Goal: Information Seeking & Learning: Learn about a topic

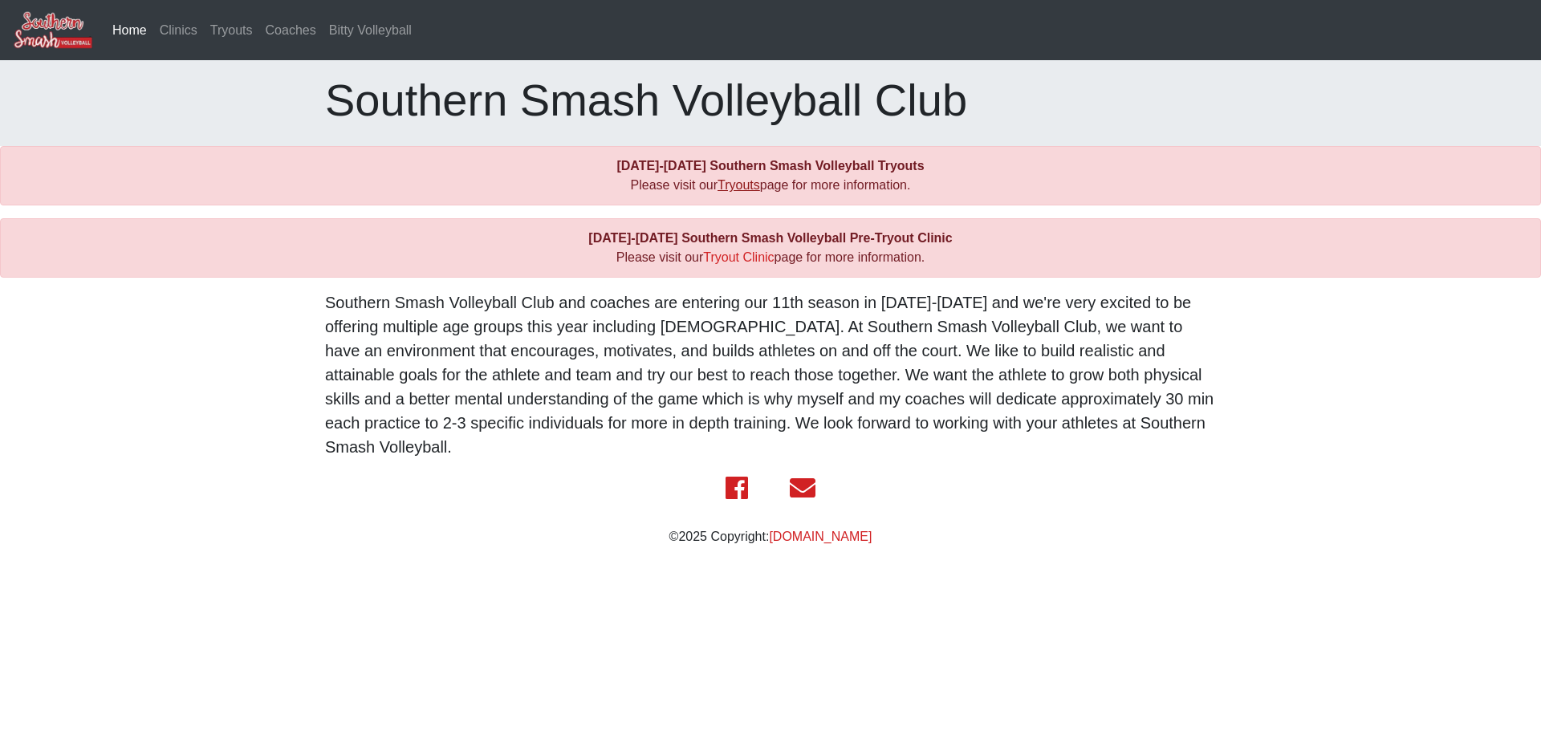
click at [735, 186] on link "Tryouts" at bounding box center [739, 185] width 43 height 14
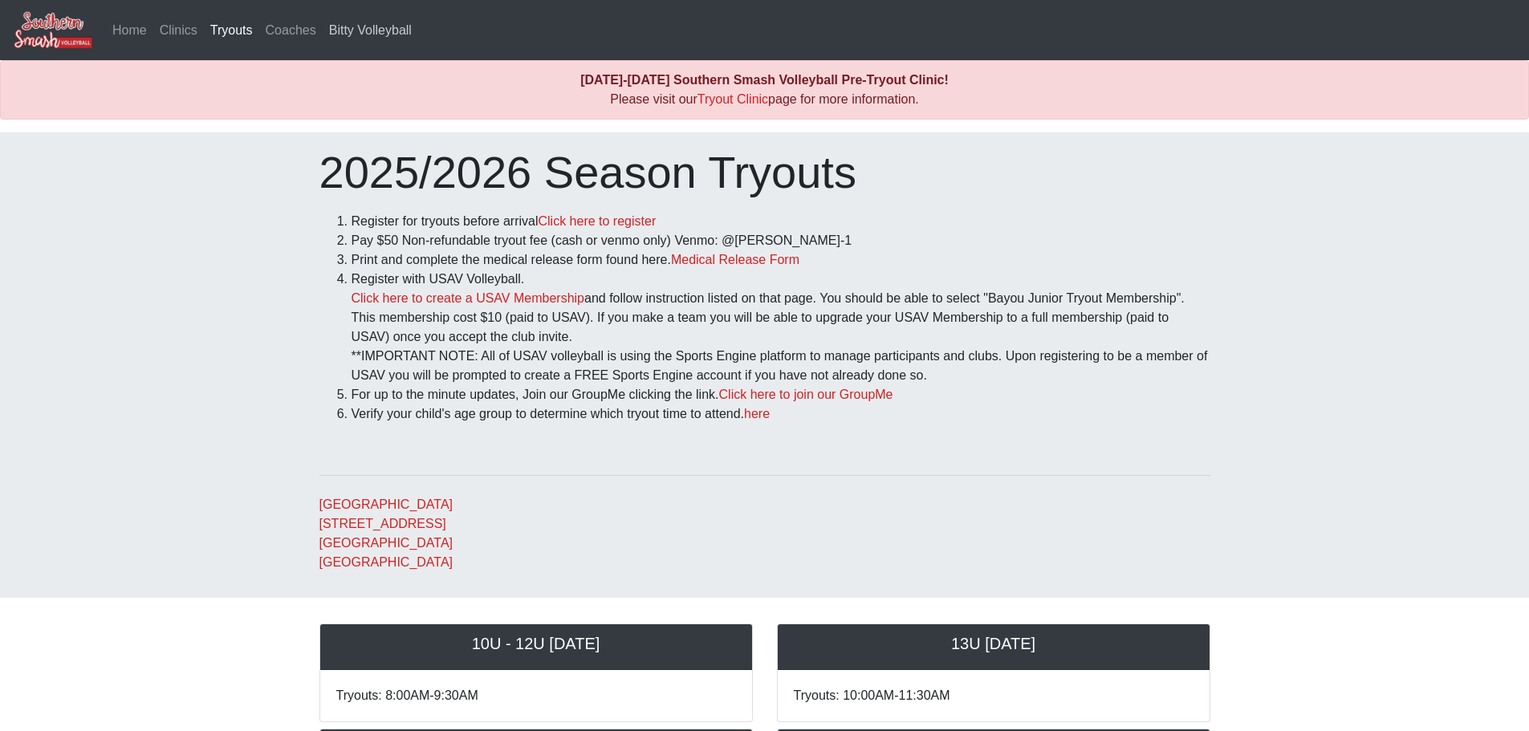
click at [358, 31] on link "Bitty Volleyball" at bounding box center [371, 30] width 96 height 32
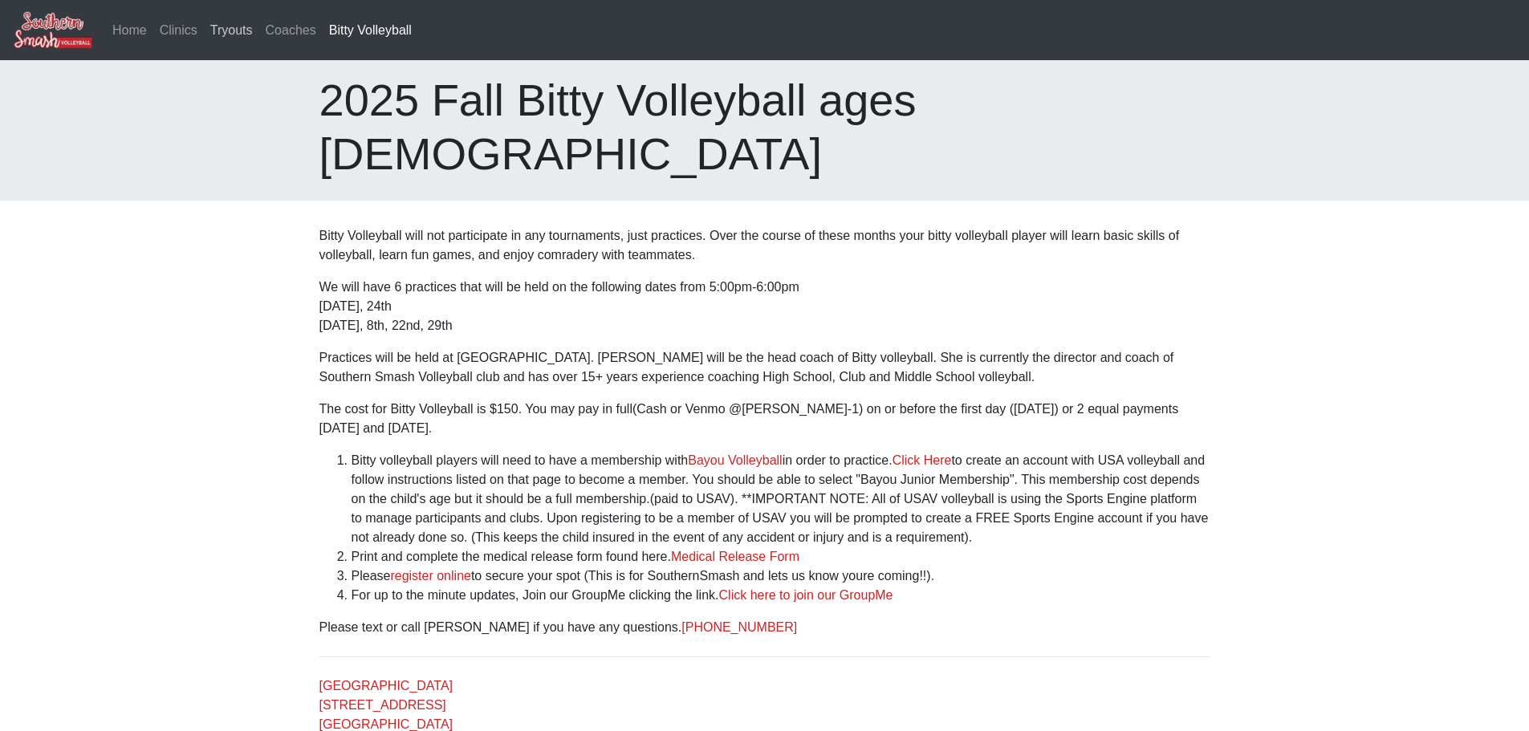
click at [230, 29] on link "Tryouts" at bounding box center [231, 30] width 55 height 32
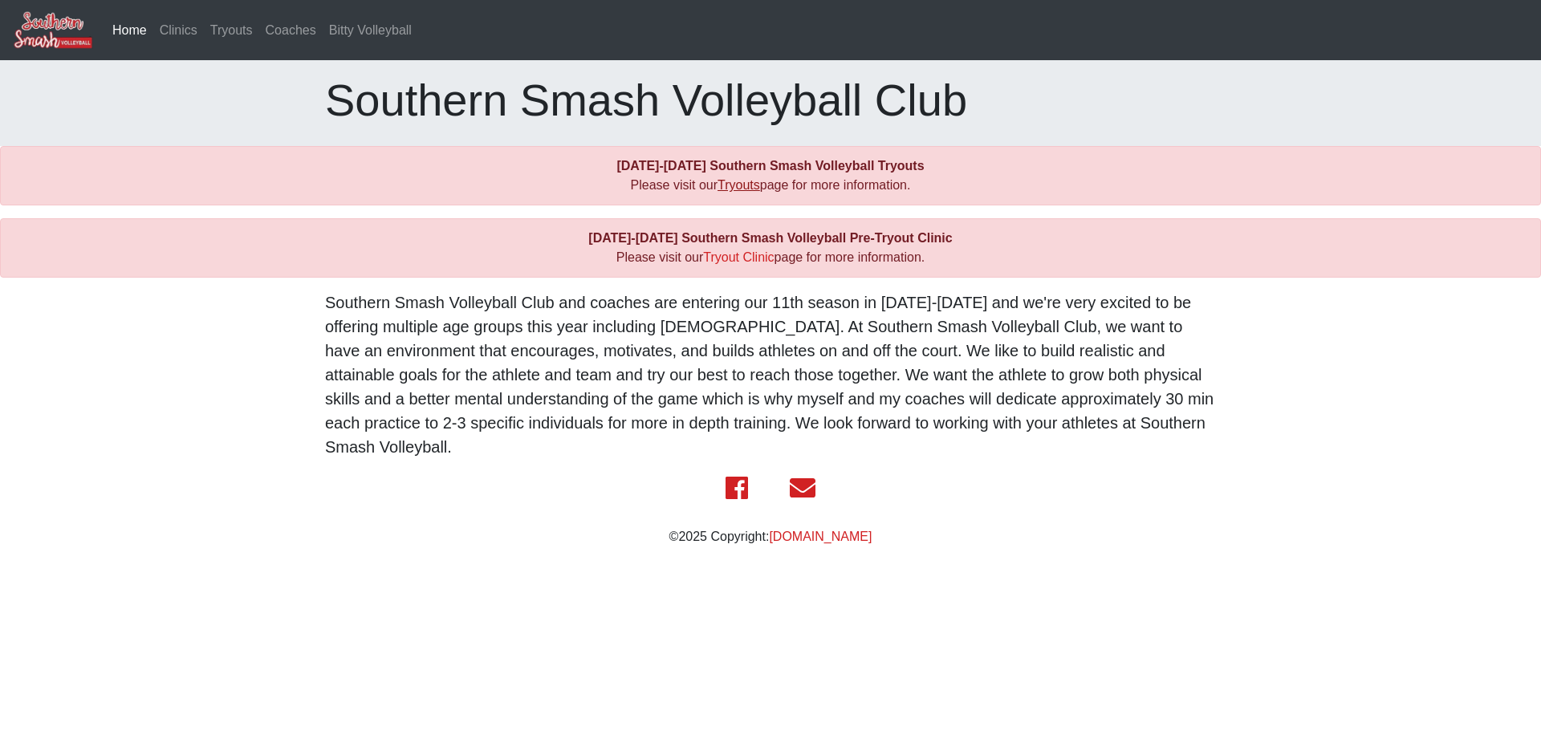
click at [738, 190] on link "Tryouts" at bounding box center [739, 185] width 43 height 14
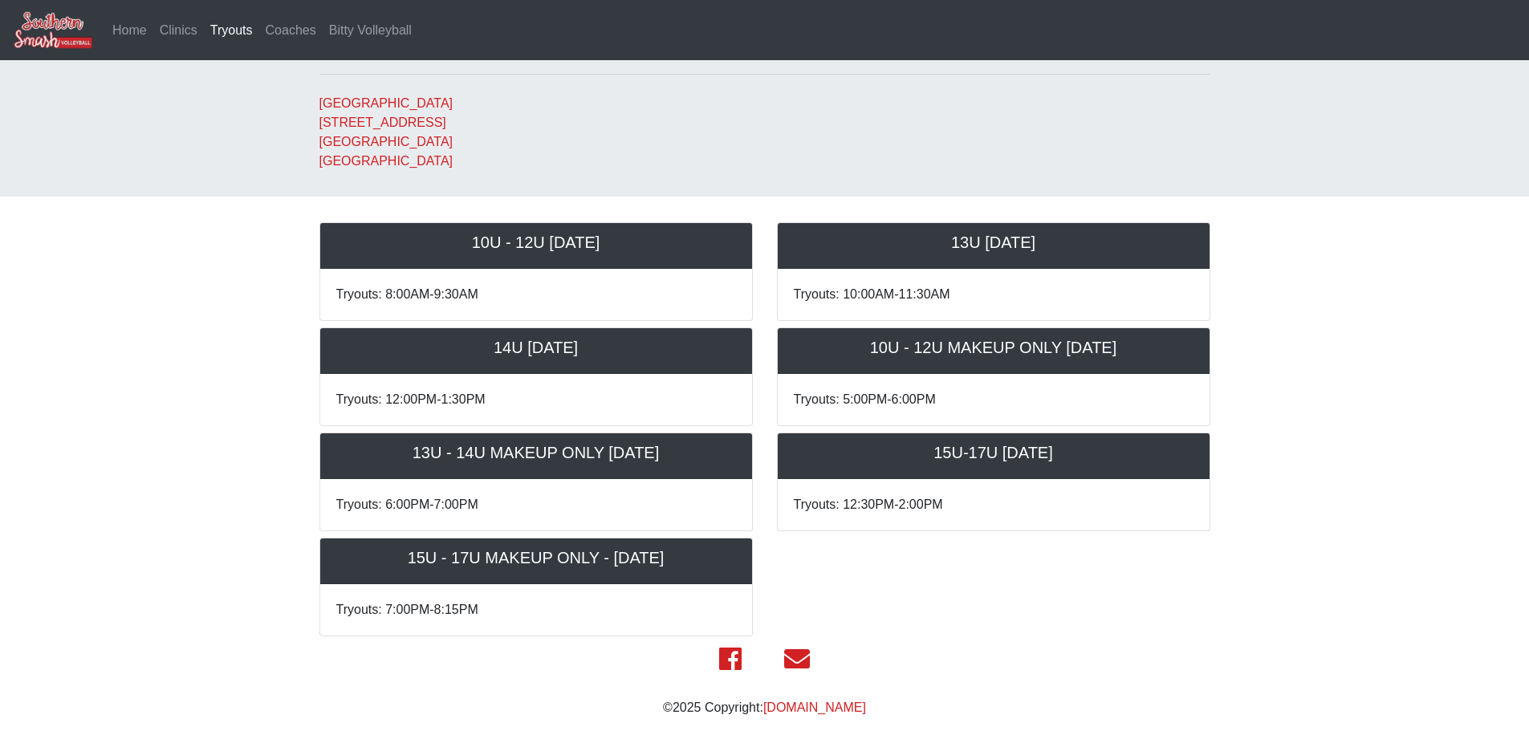
scroll to position [439, 0]
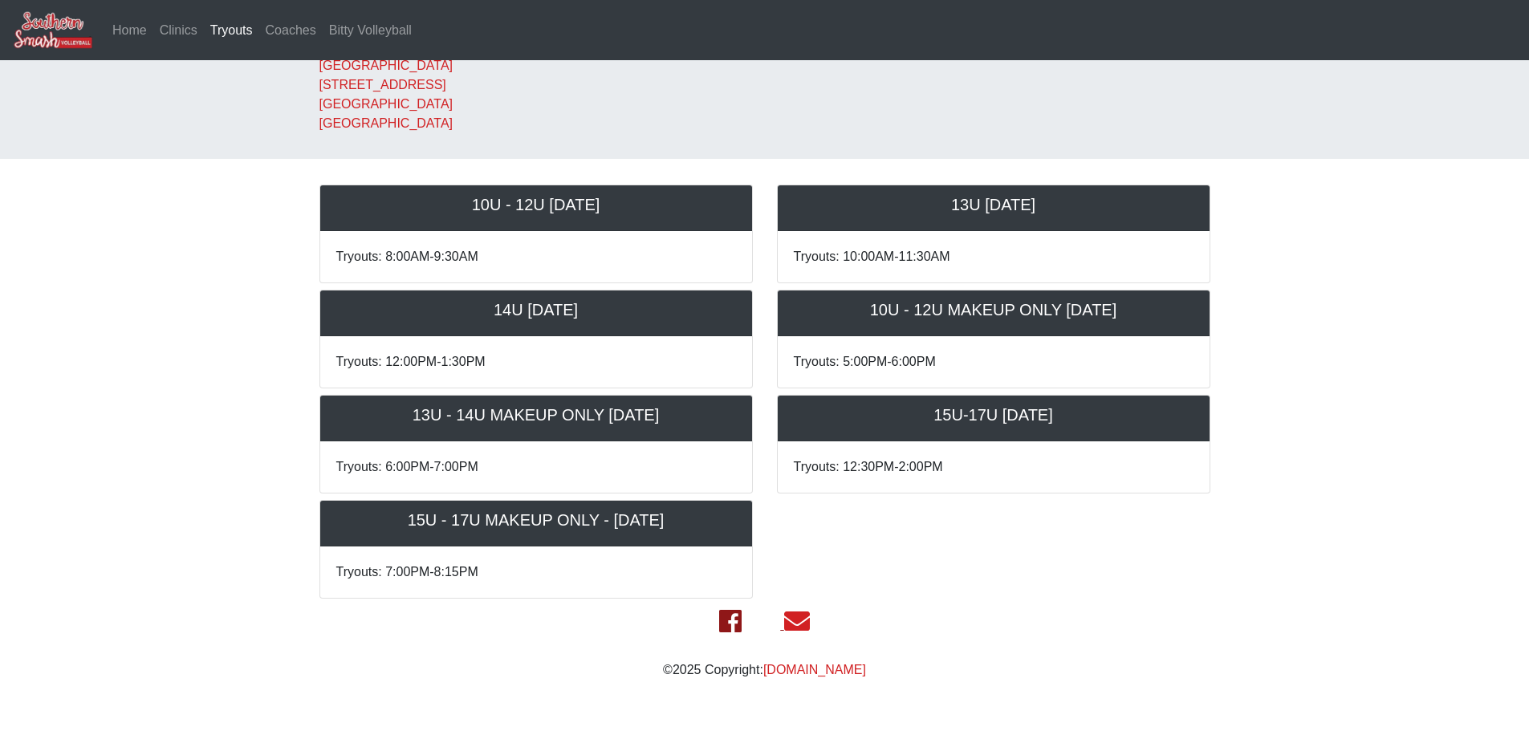
click at [724, 617] on icon at bounding box center [730, 621] width 22 height 19
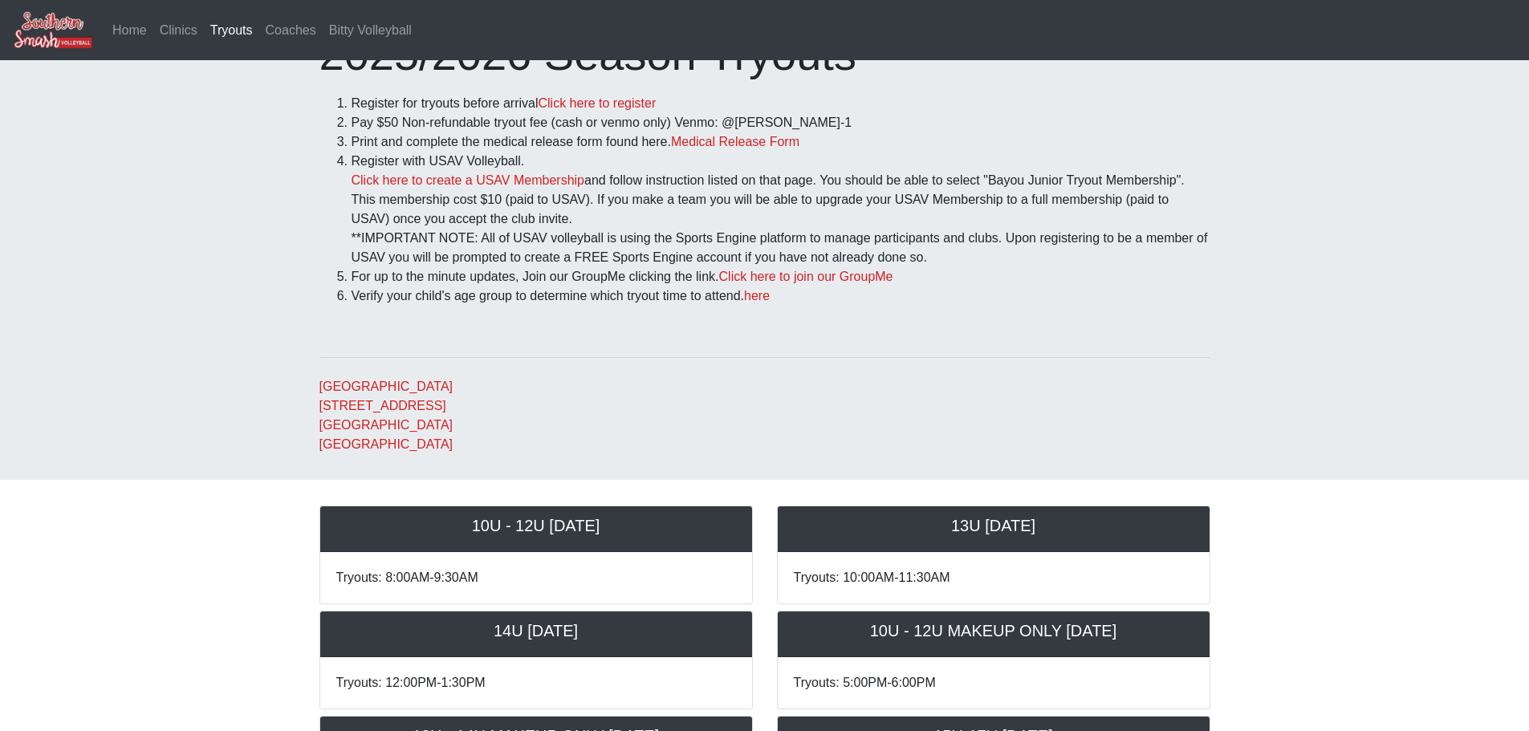
scroll to position [0, 0]
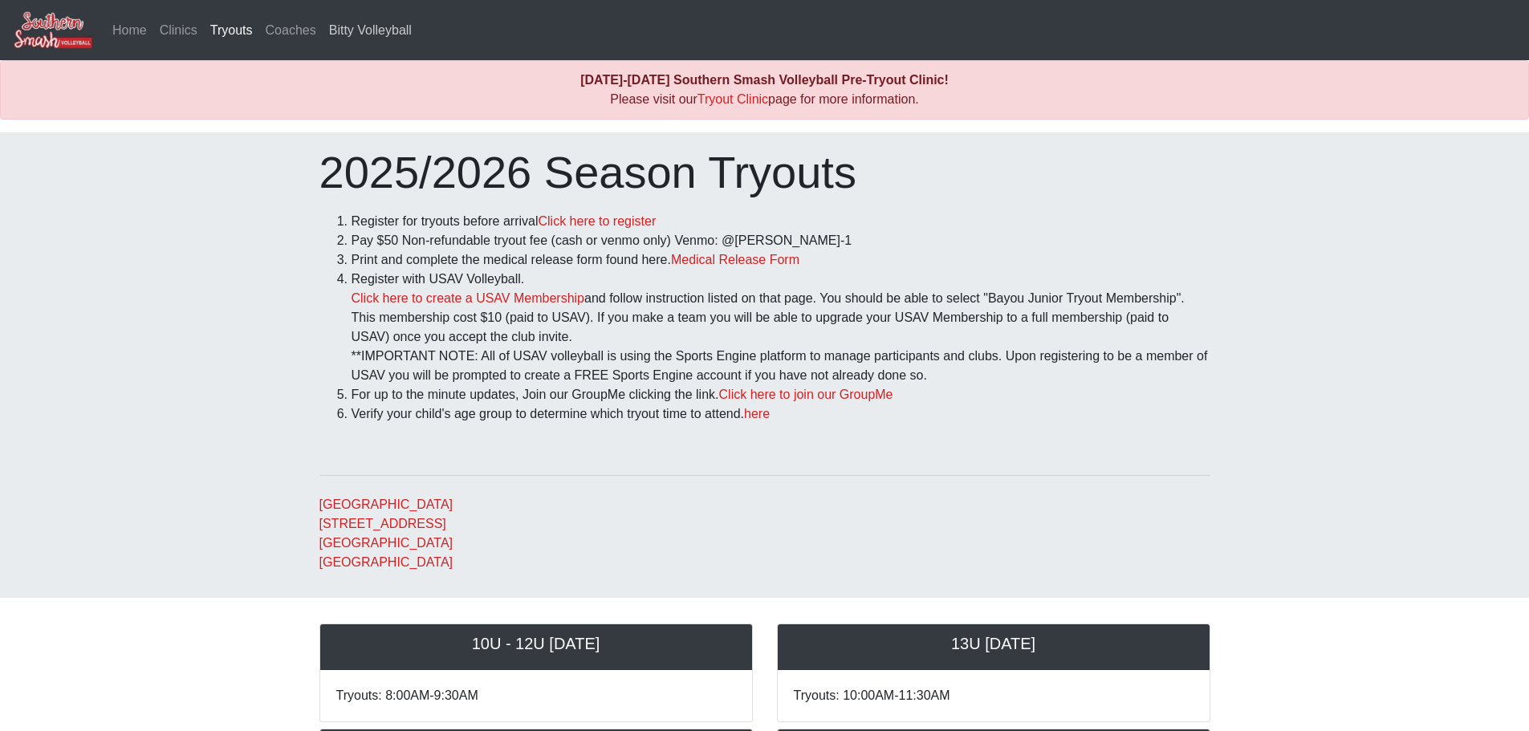
click at [335, 25] on link "Bitty Volleyball" at bounding box center [371, 30] width 96 height 32
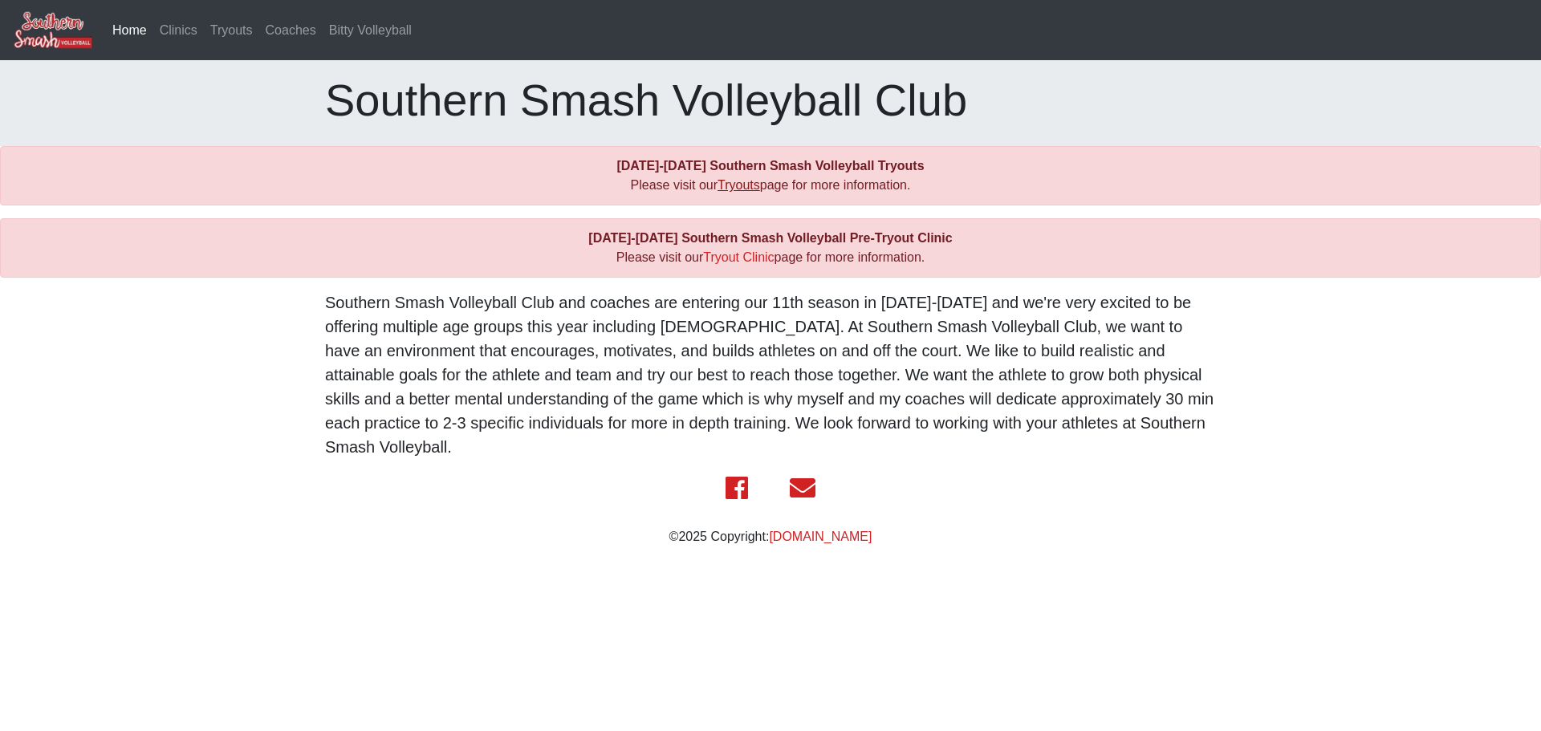
click at [742, 186] on link "Tryouts" at bounding box center [739, 185] width 43 height 14
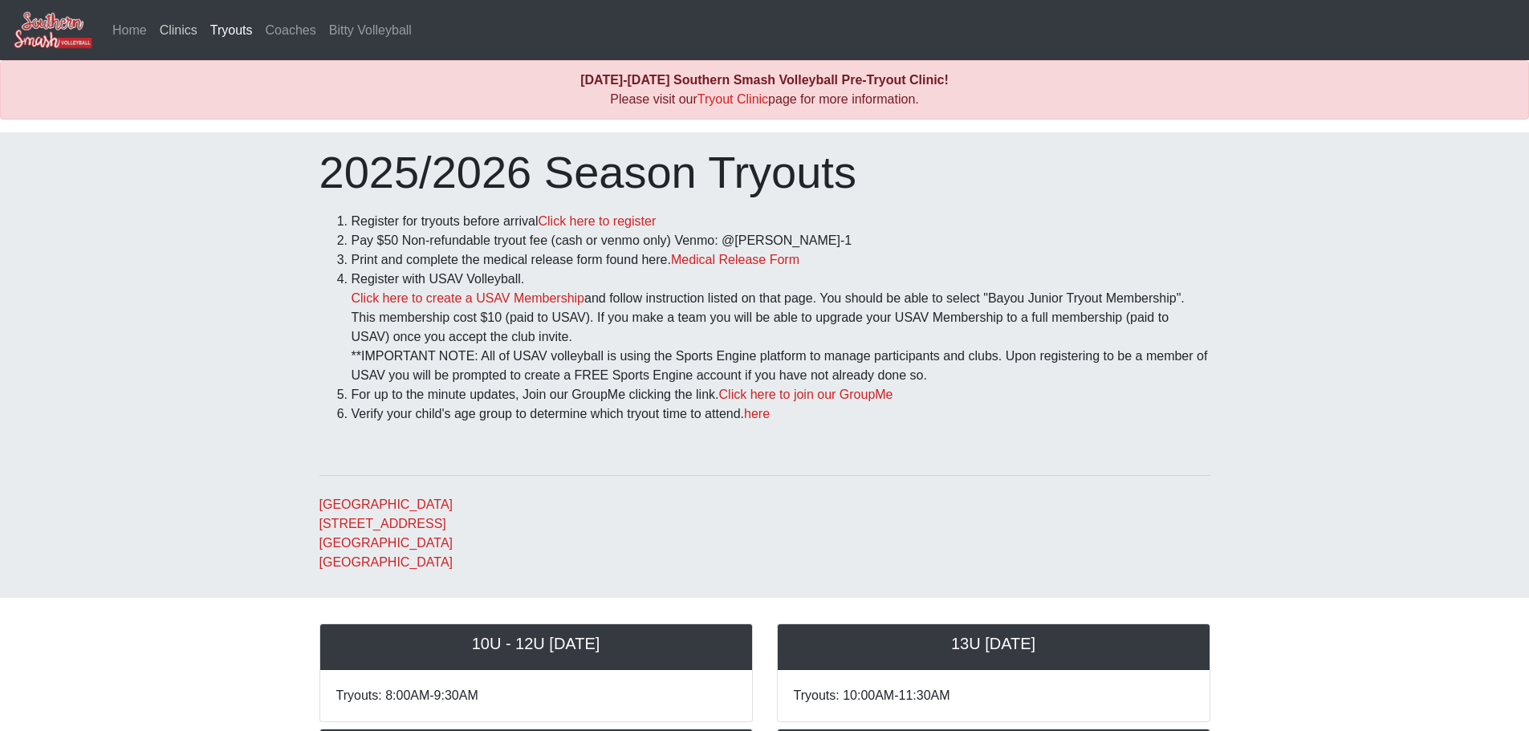
click at [168, 26] on link "Clinics" at bounding box center [178, 30] width 51 height 32
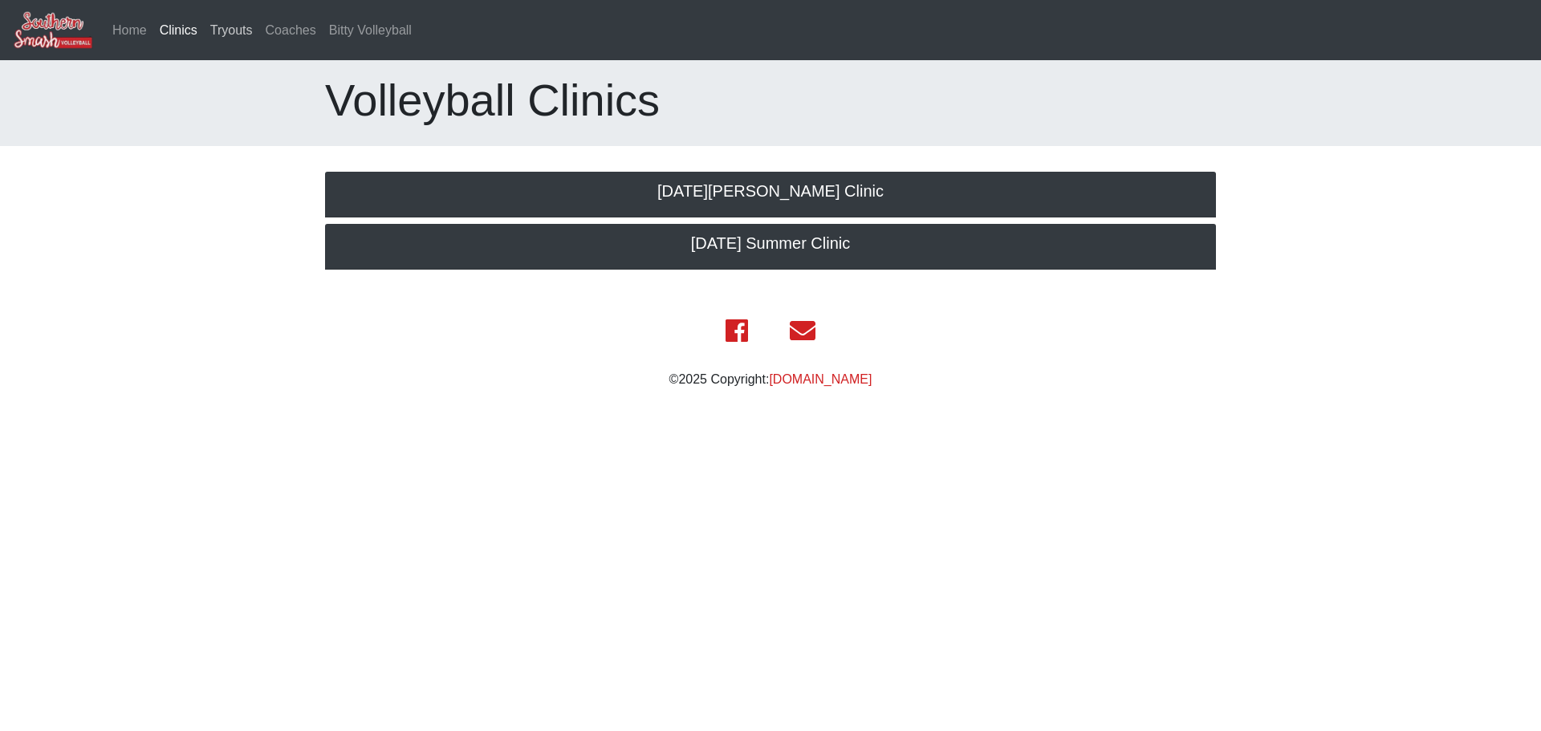
click at [242, 33] on link "Tryouts" at bounding box center [231, 30] width 55 height 32
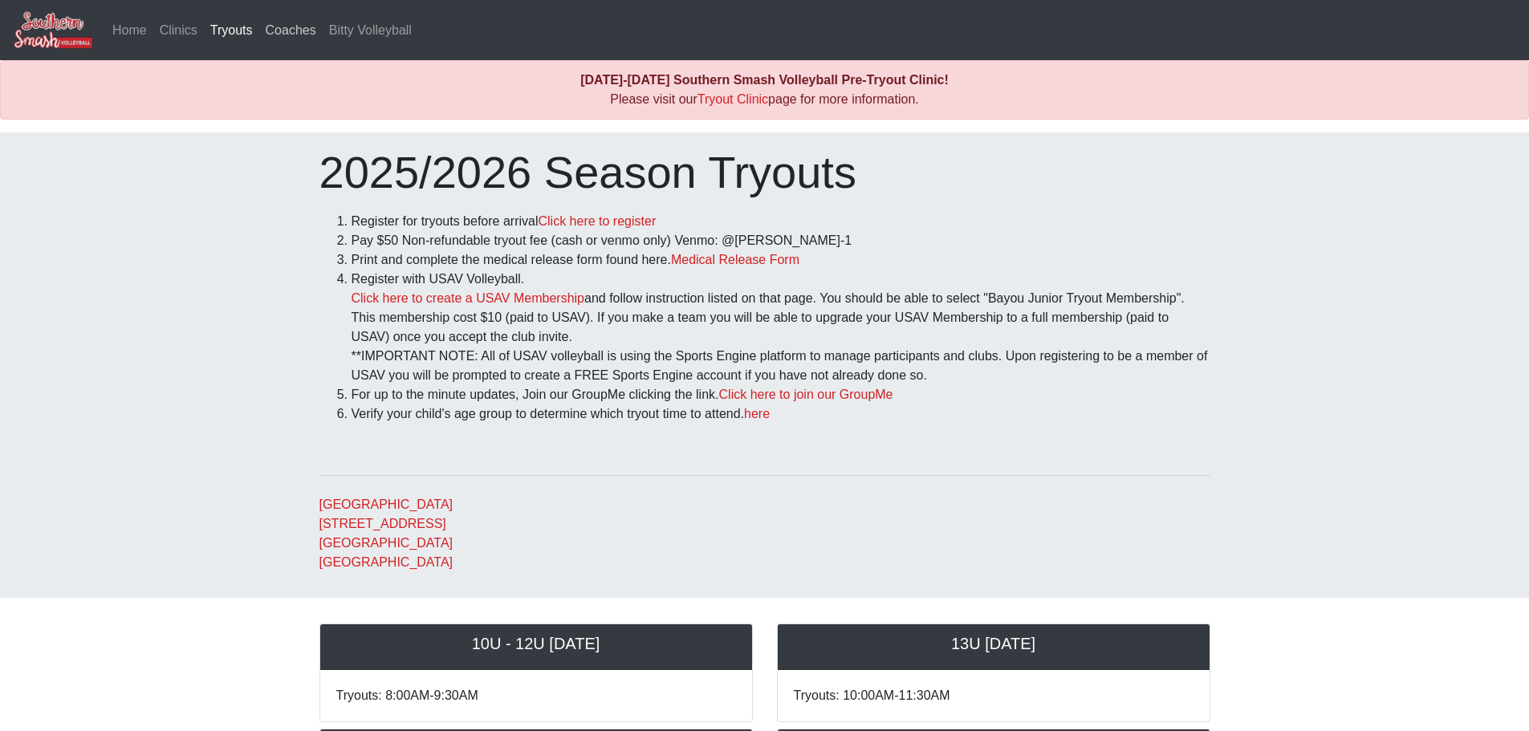
click at [284, 37] on link "Coaches" at bounding box center [290, 30] width 63 height 32
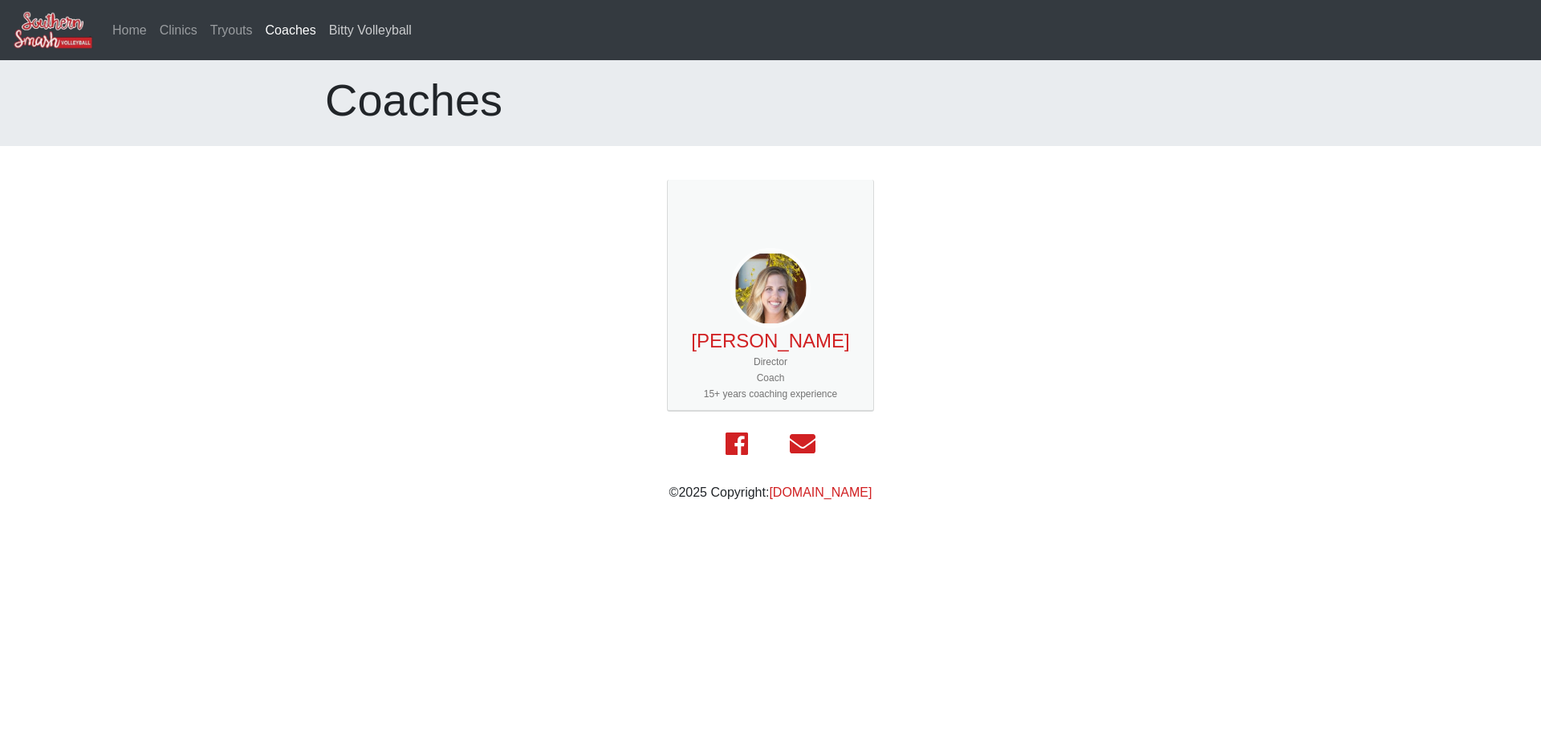
click at [363, 35] on link "Bitty Volleyball" at bounding box center [371, 30] width 96 height 32
click at [238, 30] on link "Tryouts" at bounding box center [231, 30] width 55 height 32
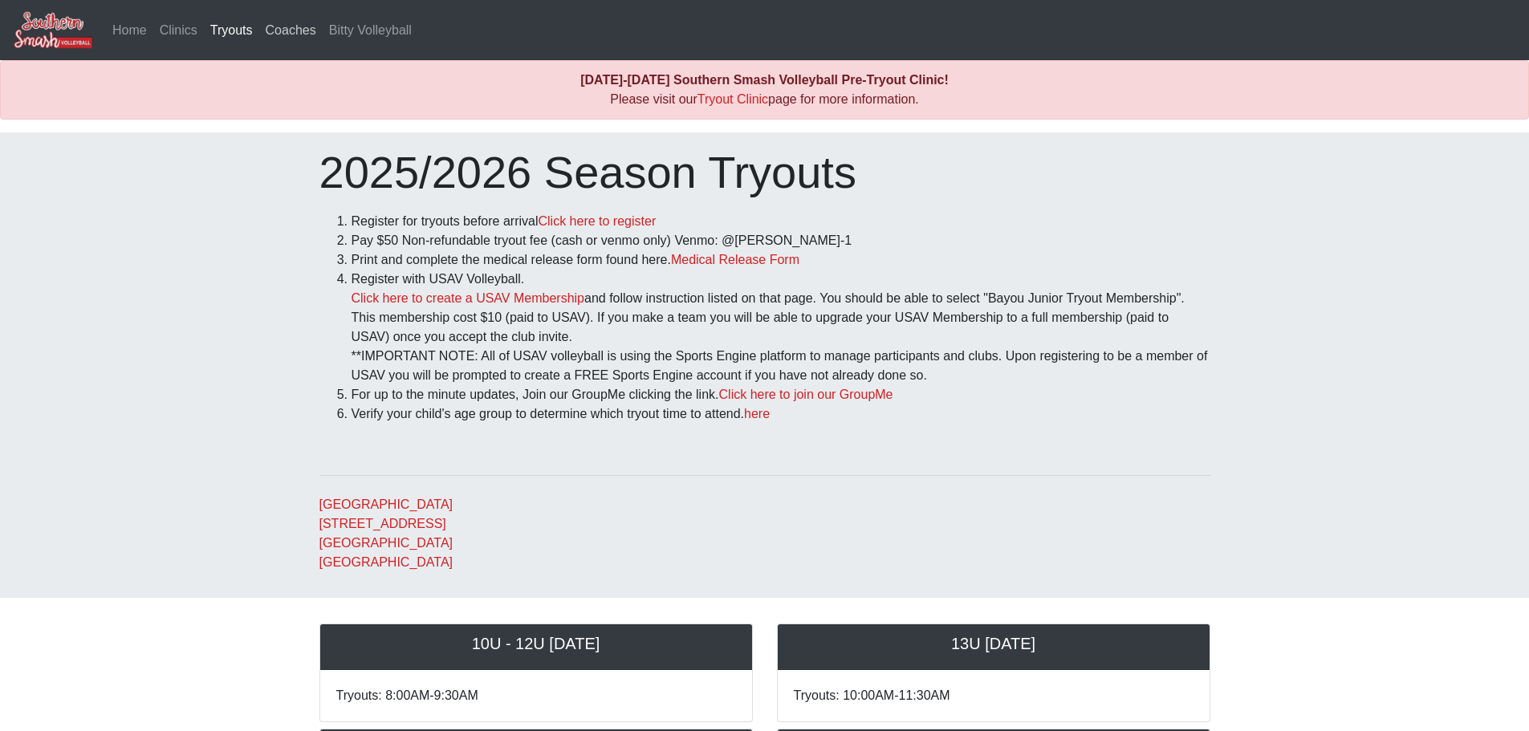
click at [286, 33] on link "Coaches" at bounding box center [290, 30] width 63 height 32
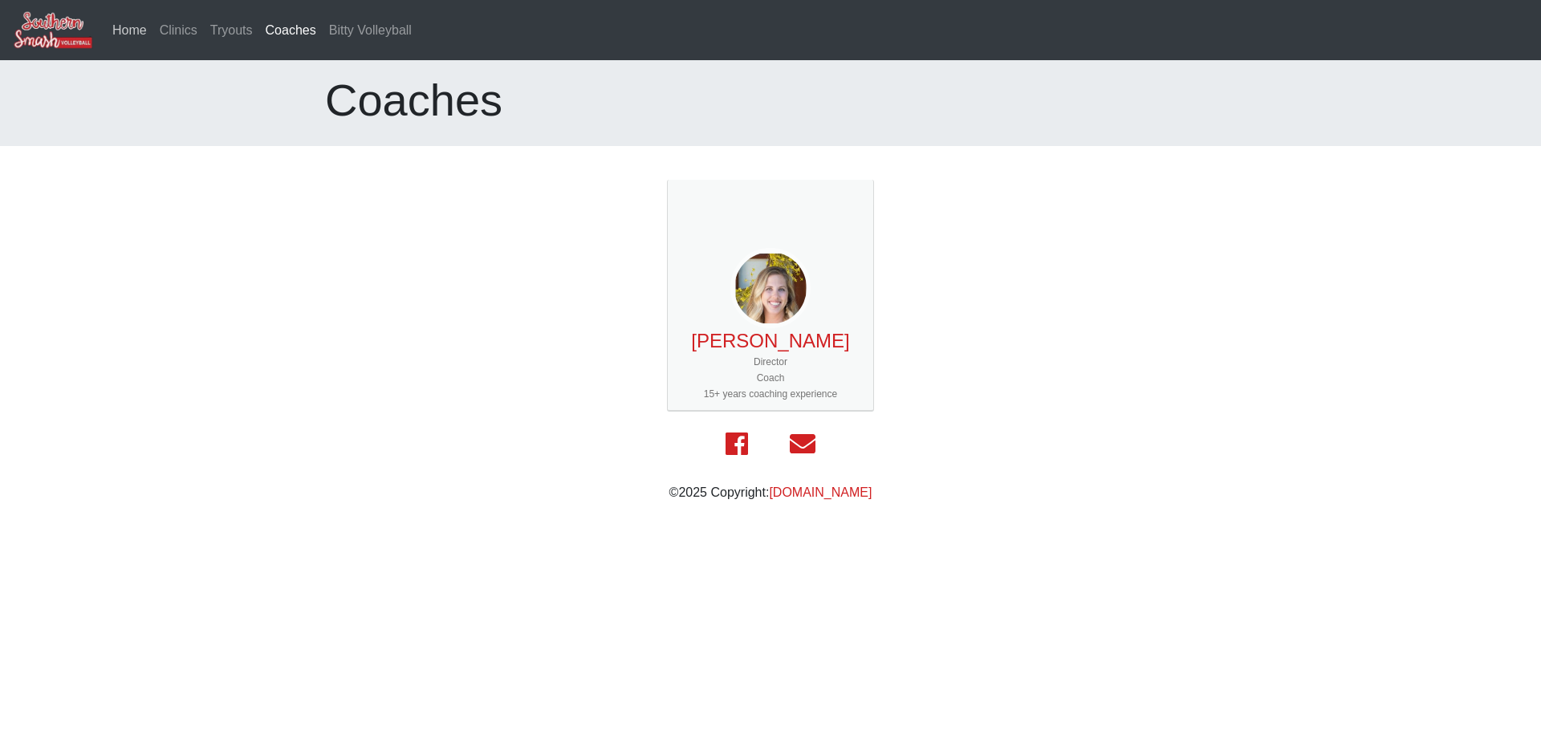
click at [124, 35] on link "Home" at bounding box center [129, 30] width 47 height 32
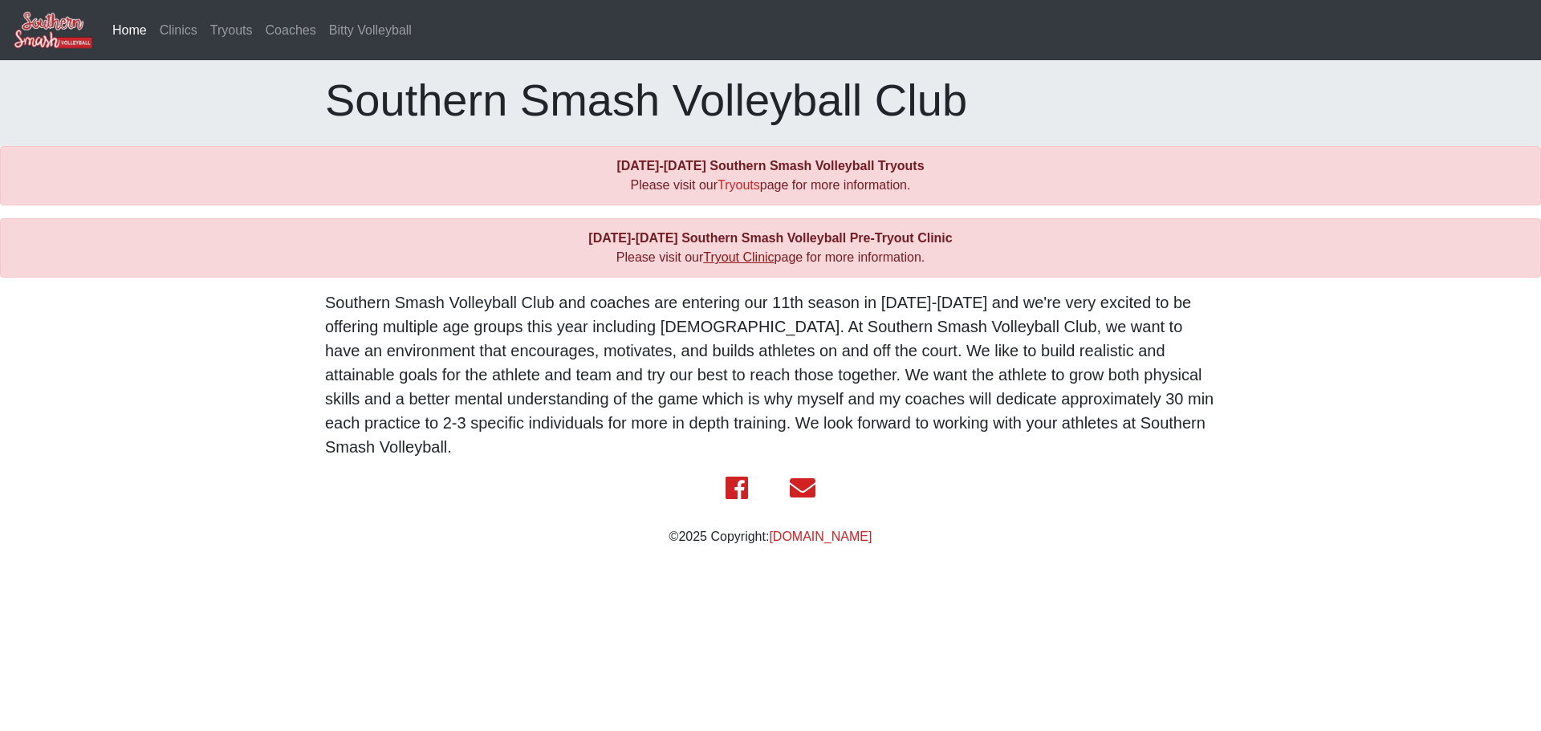
click at [741, 263] on link "Tryout Clinic" at bounding box center [738, 257] width 71 height 14
click at [279, 30] on link "Coaches" at bounding box center [290, 30] width 63 height 32
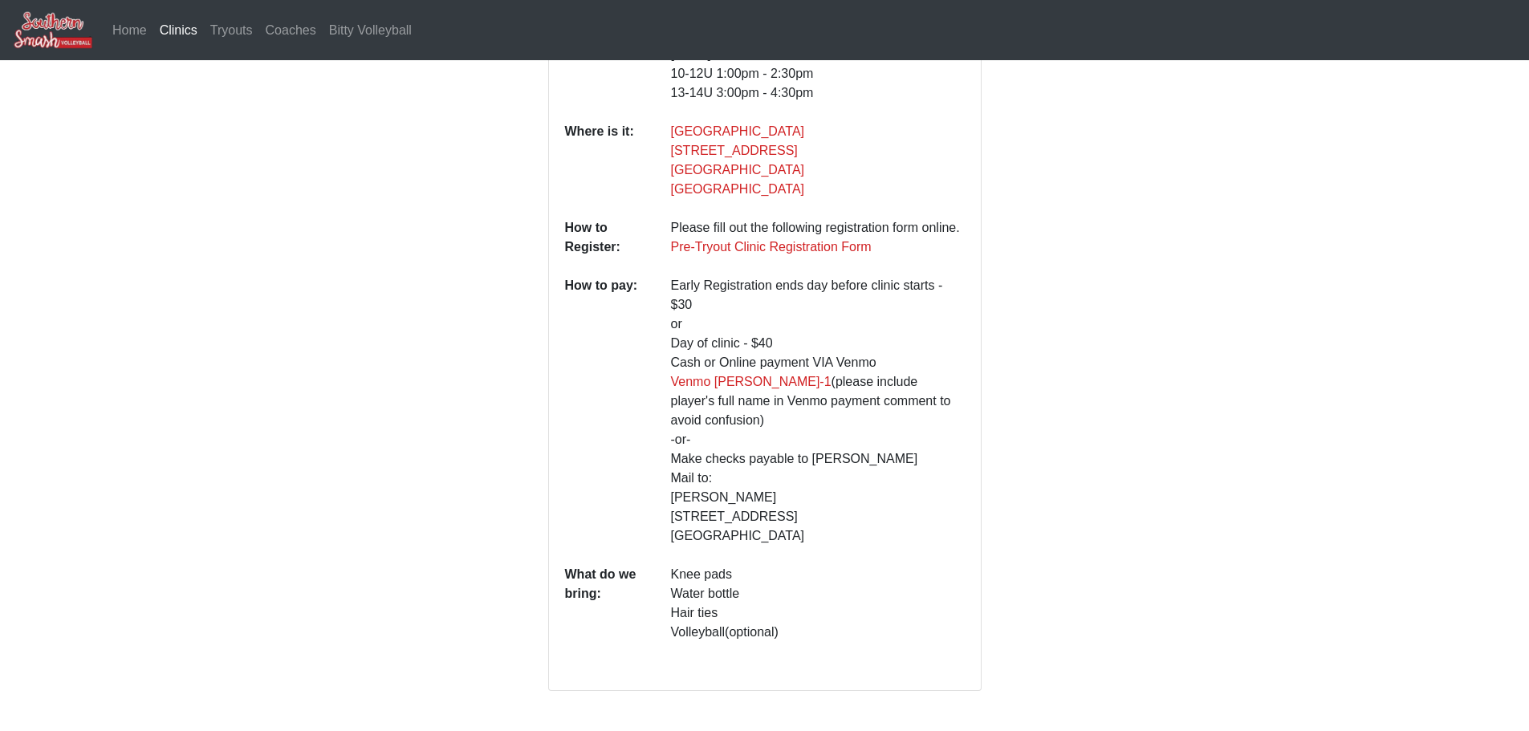
scroll to position [455, 0]
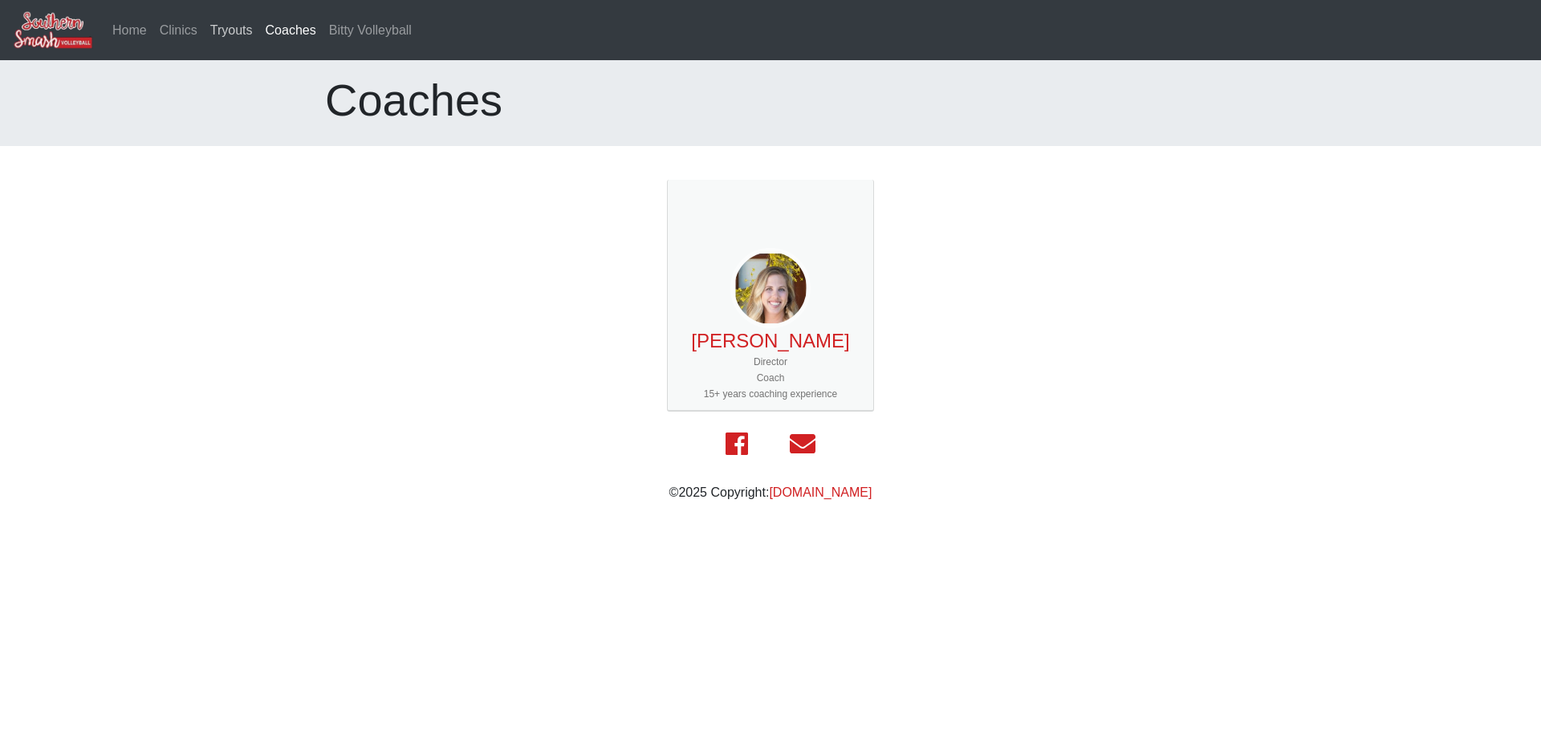
click at [226, 30] on link "Tryouts" at bounding box center [231, 30] width 55 height 32
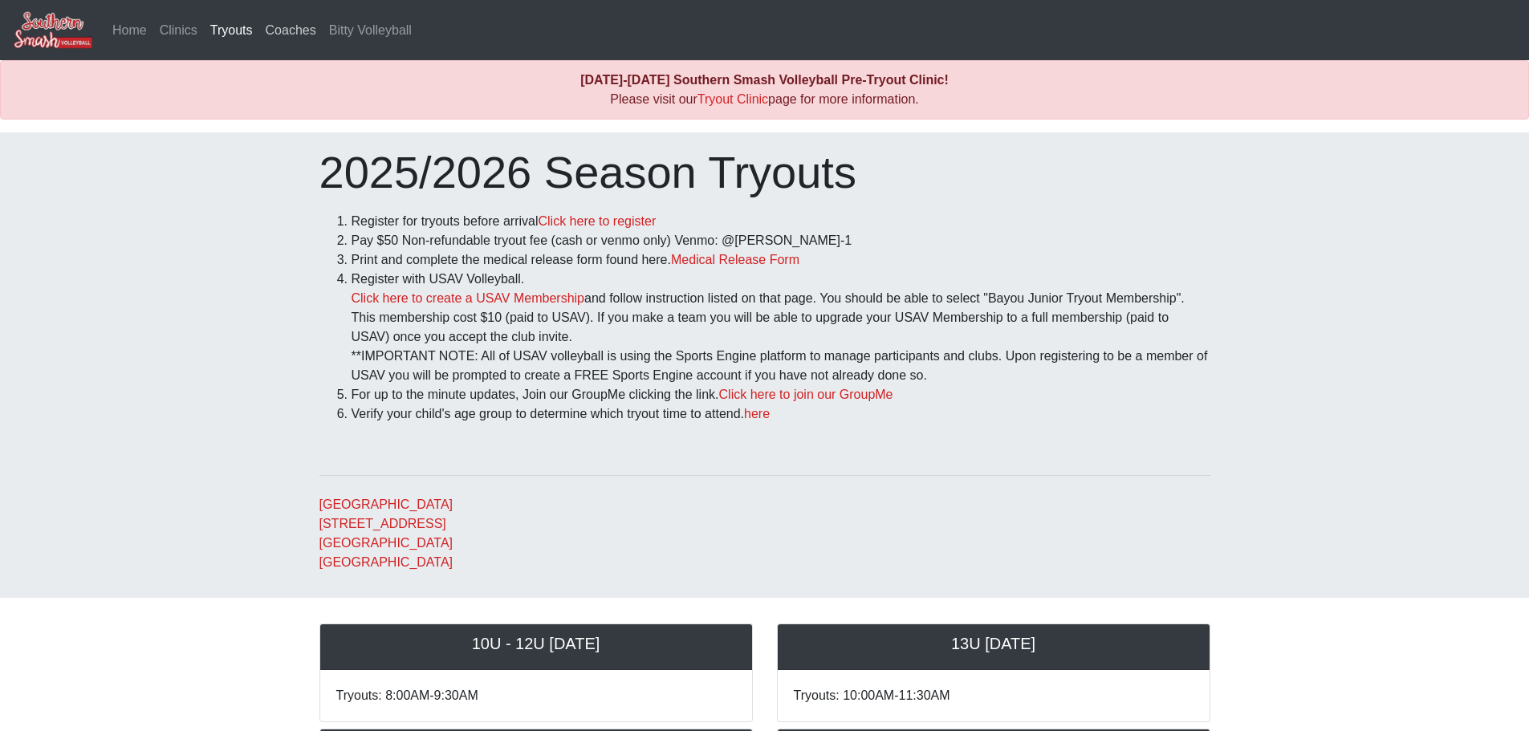
click at [274, 30] on link "Coaches" at bounding box center [290, 30] width 63 height 32
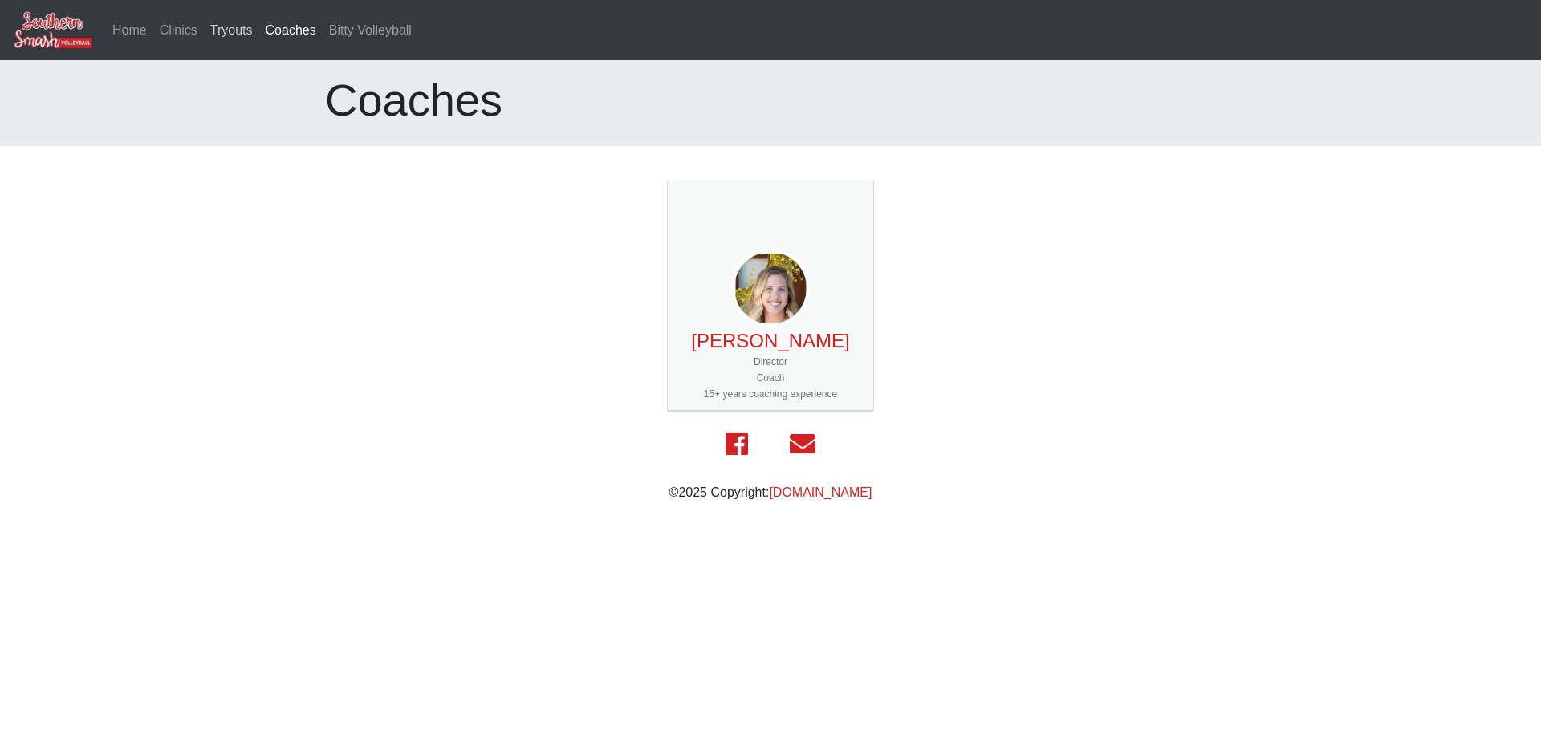
click at [209, 34] on link "Tryouts" at bounding box center [231, 30] width 55 height 32
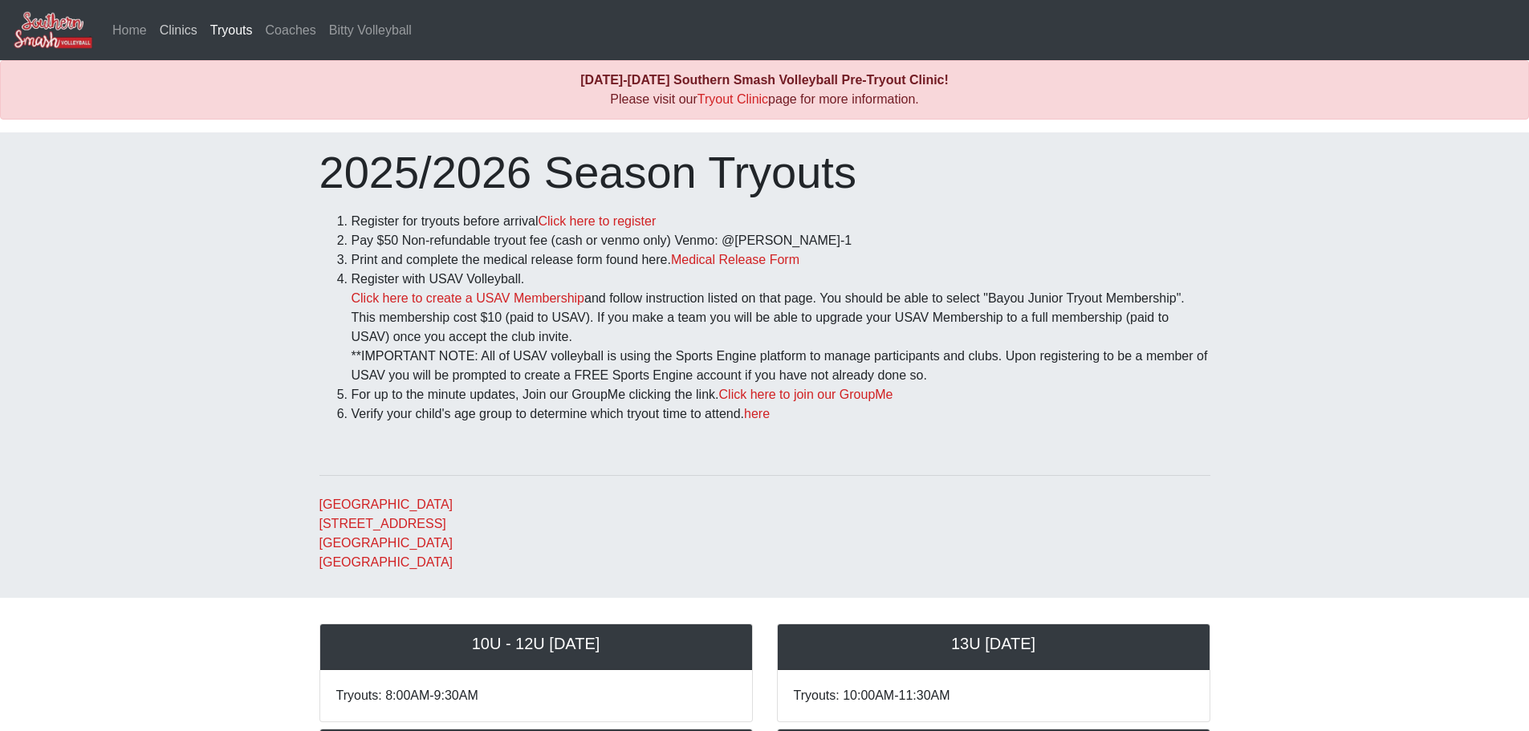
click at [179, 34] on link "Clinics" at bounding box center [178, 30] width 51 height 32
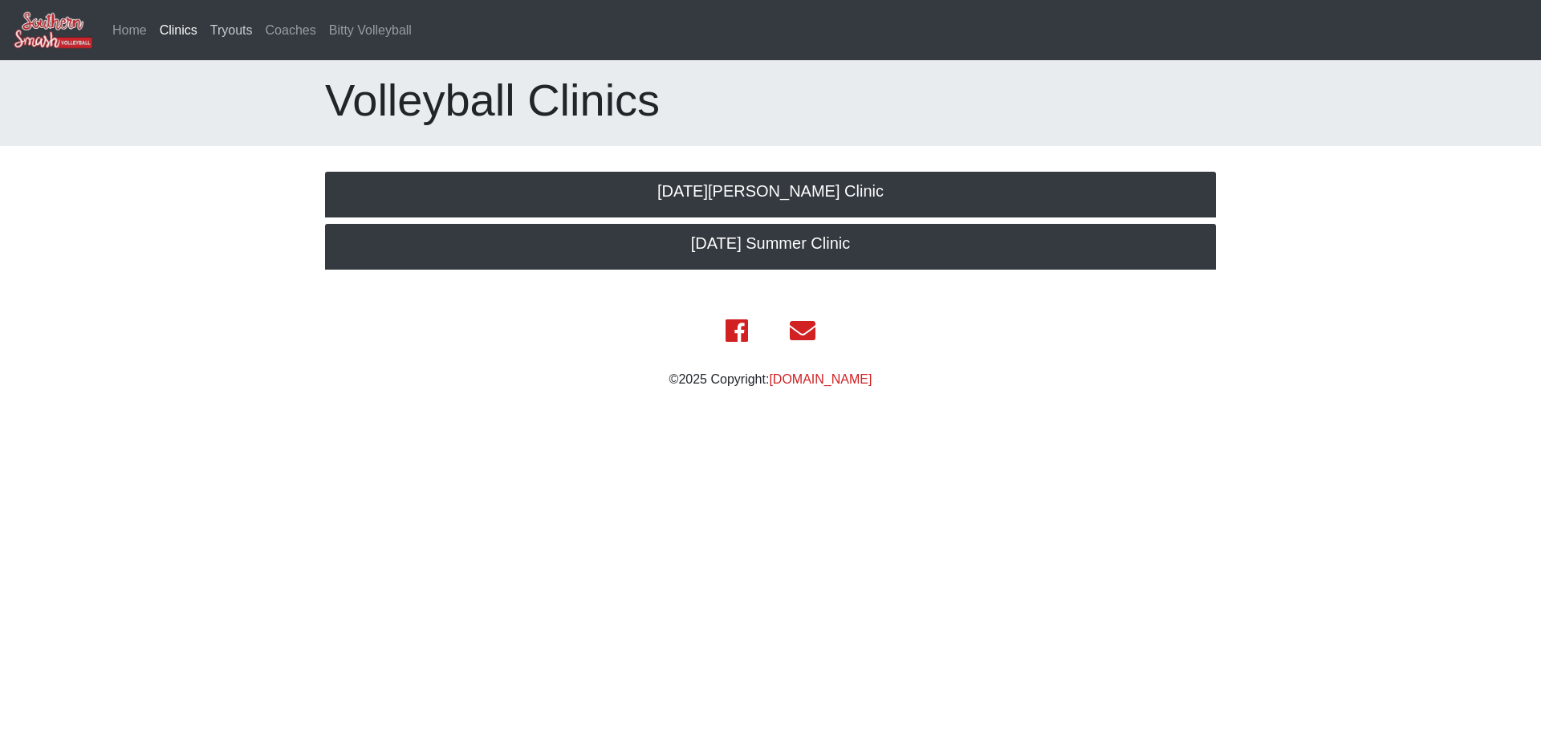
click at [230, 30] on link "Tryouts" at bounding box center [231, 30] width 55 height 32
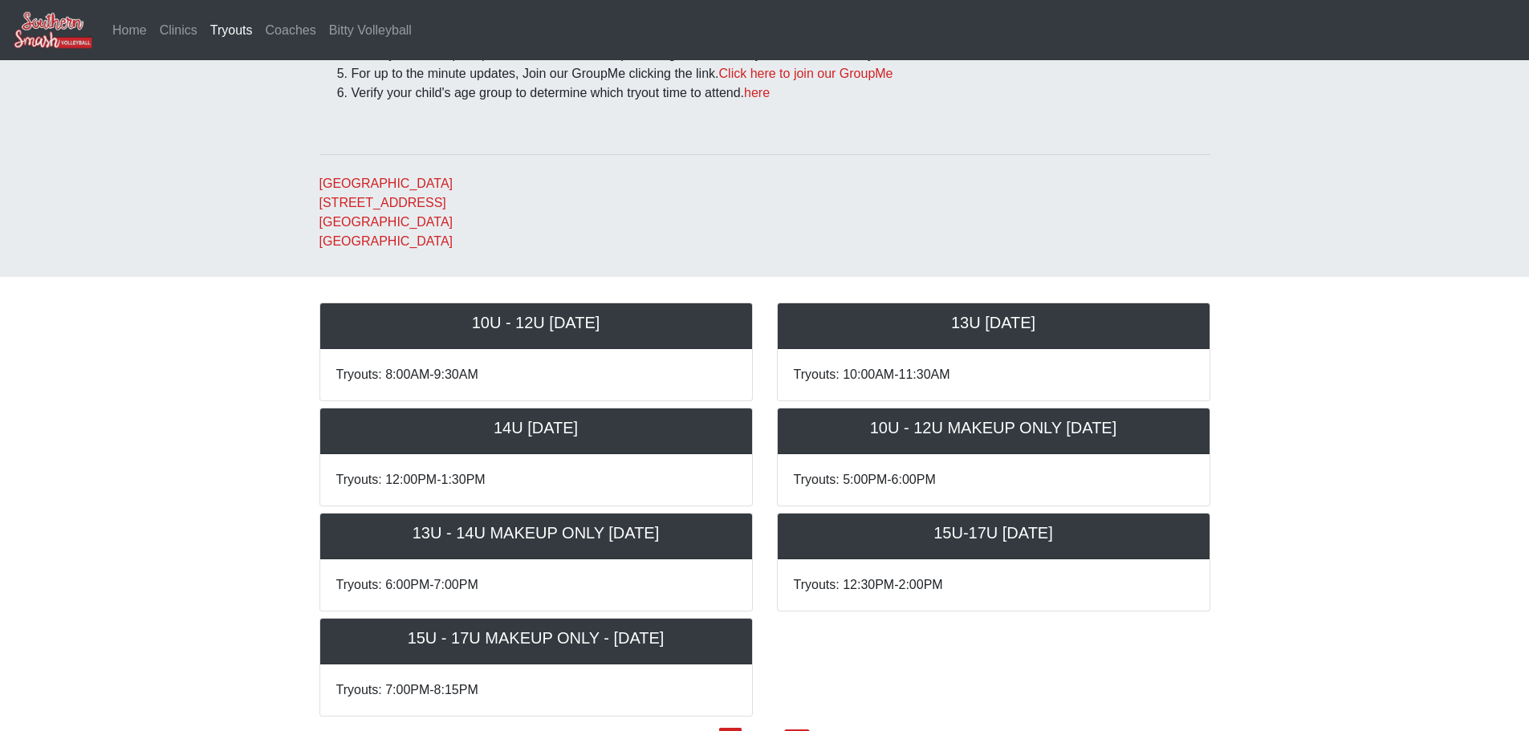
scroll to position [439, 0]
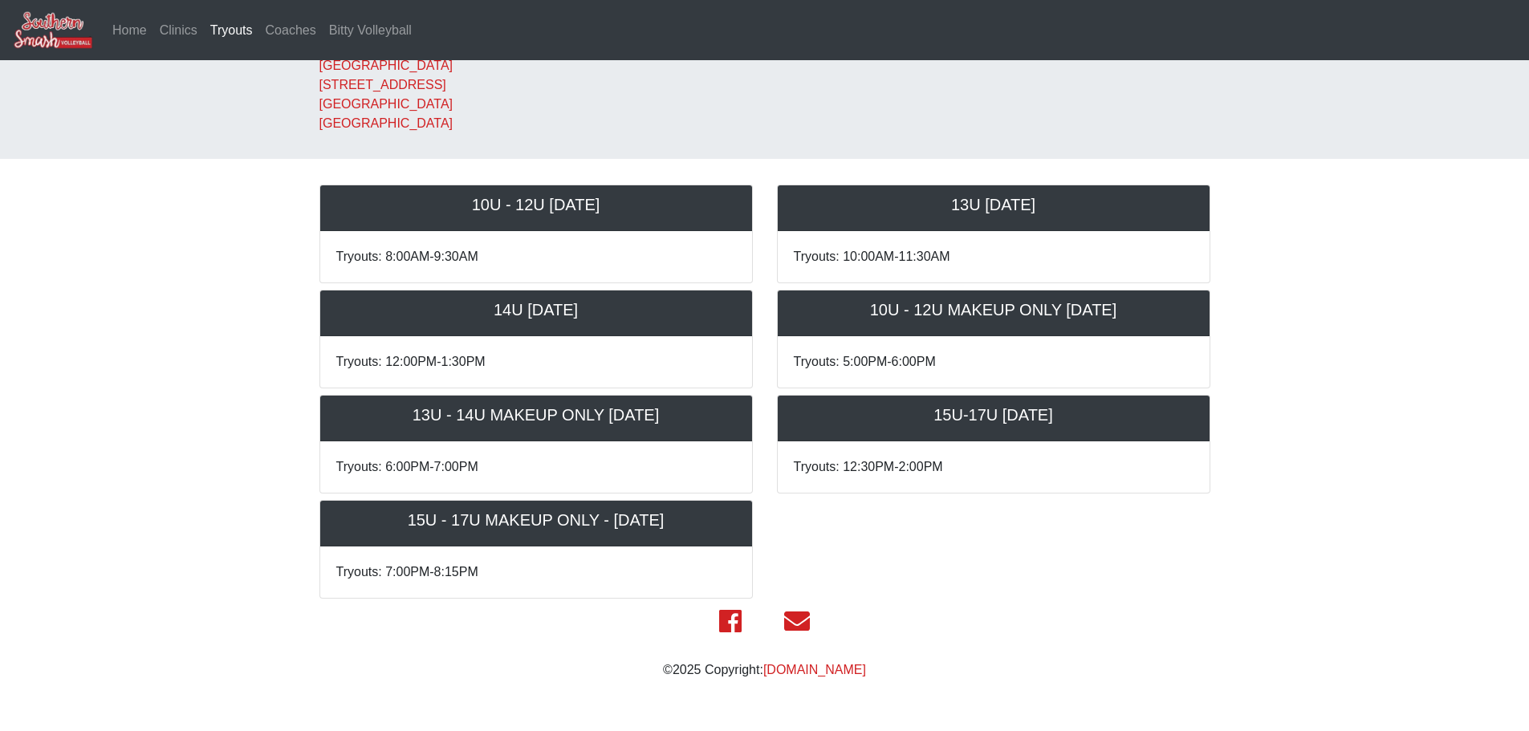
drag, startPoint x: 483, startPoint y: 255, endPoint x: 386, endPoint y: 169, distance: 129.6
click at [386, 169] on body "Home Clinics Tryouts (current) Coaches Bitty Volleyball [DATE]-[DATE] Southern …" at bounding box center [764, 127] width 1529 height 1132
copy div "10U - 12U Saturday October 18th Tryouts: 8:00AM-9:30AM"
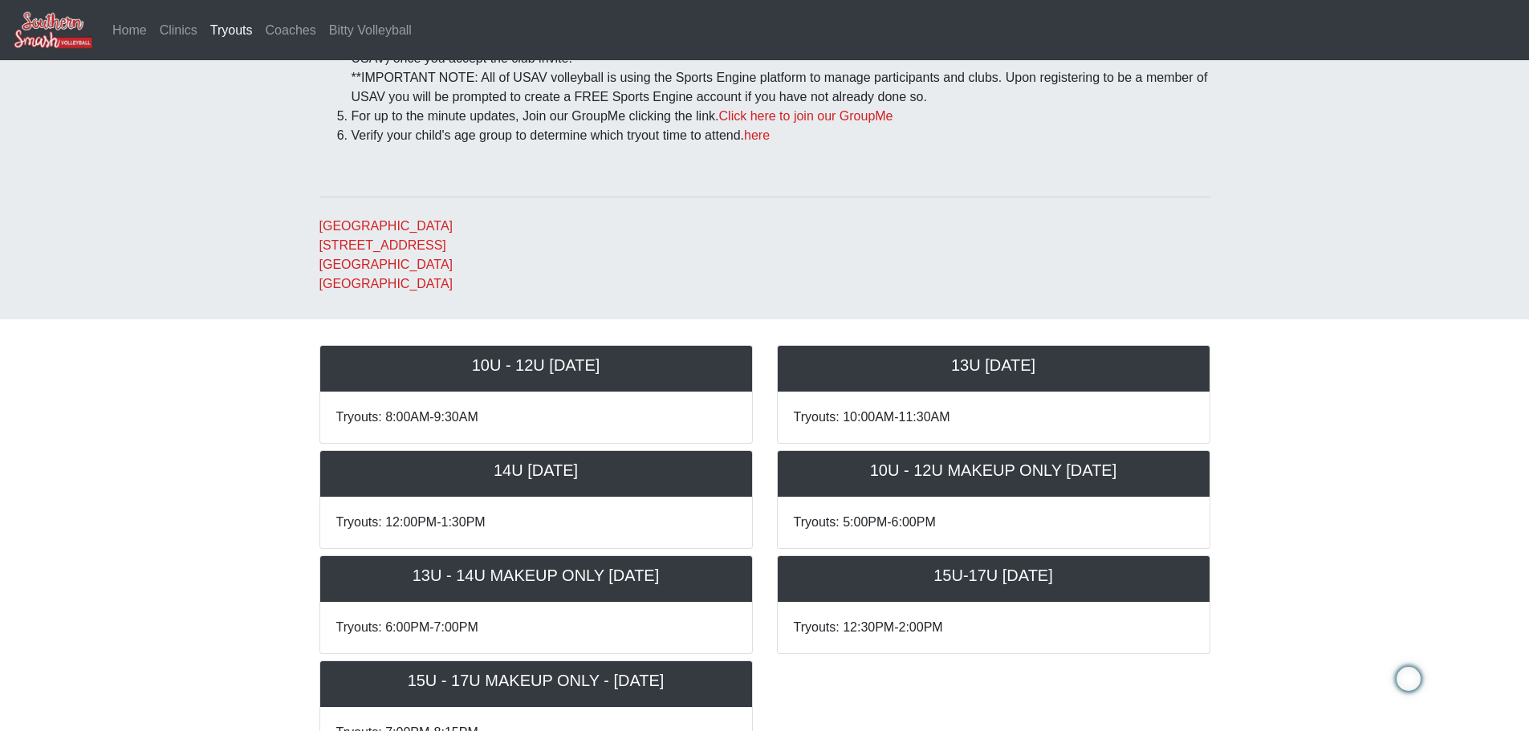
scroll to position [118, 0]
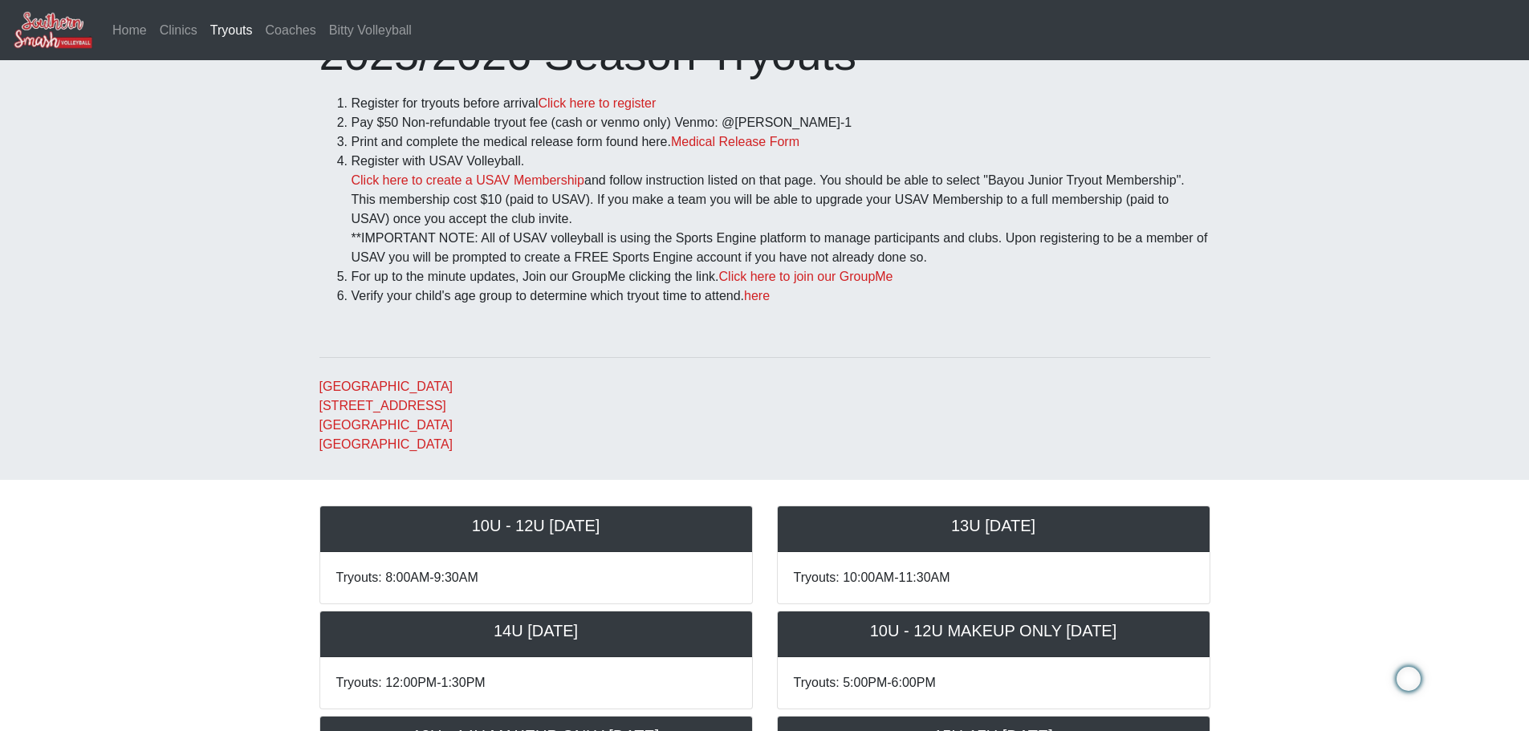
drag, startPoint x: 437, startPoint y: 442, endPoint x: 312, endPoint y: 376, distance: 140.7
click at [312, 376] on div "2025/2026 Season Tryouts Register for tryouts before arrival Click here to regi…" at bounding box center [764, 240] width 915 height 427
copy link "Bluff Middle School 15464 Bluff Rd Prairieville, LA 70769 United States"
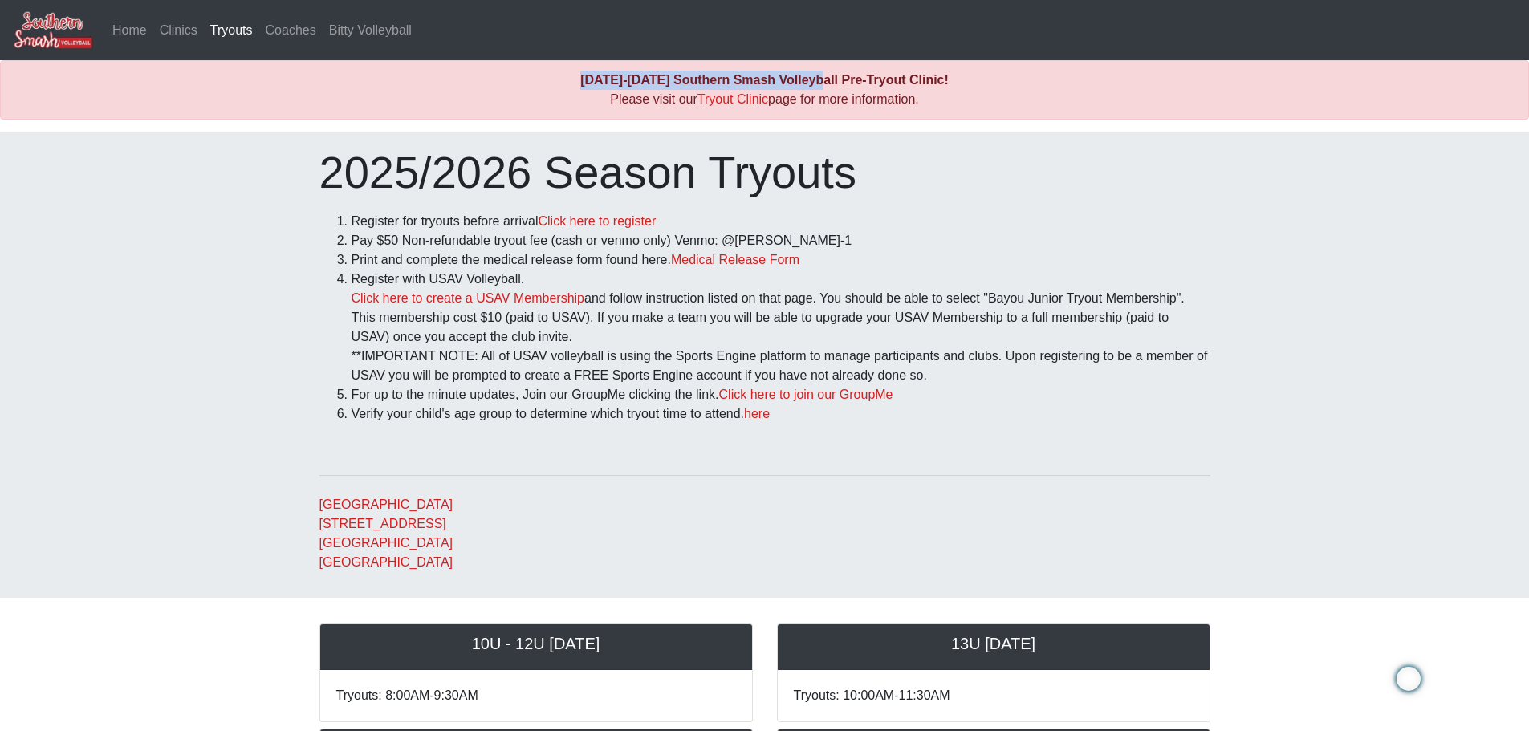
drag, startPoint x: 594, startPoint y: 77, endPoint x: 827, endPoint y: 77, distance: 233.6
click at [827, 77] on div "2025-2026 Southern Smash Volleyball Pre-Tryout Clinic! Please visit our Tryout …" at bounding box center [764, 89] width 1529 height 59
copy b "2025-2026 Southern Smash Volleyball"
